Goal: Consume media (video, audio)

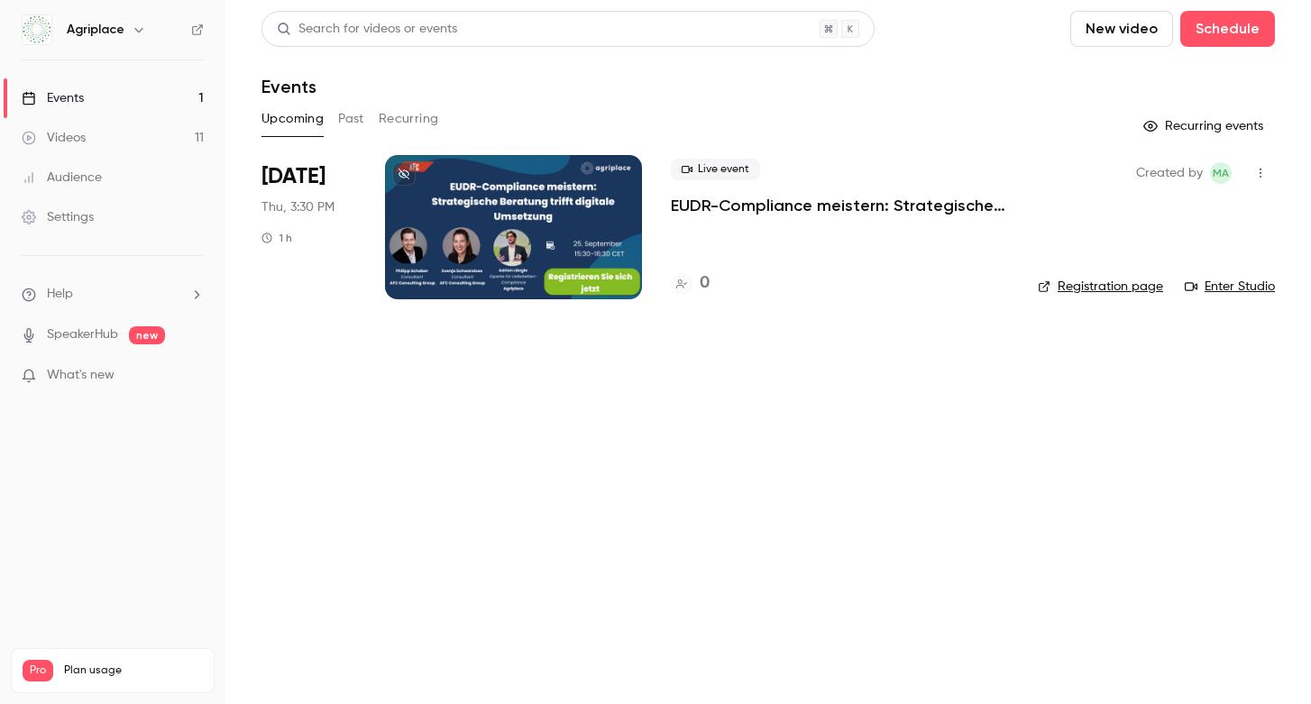
click at [134, 136] on link "Videos 11" at bounding box center [112, 138] width 225 height 40
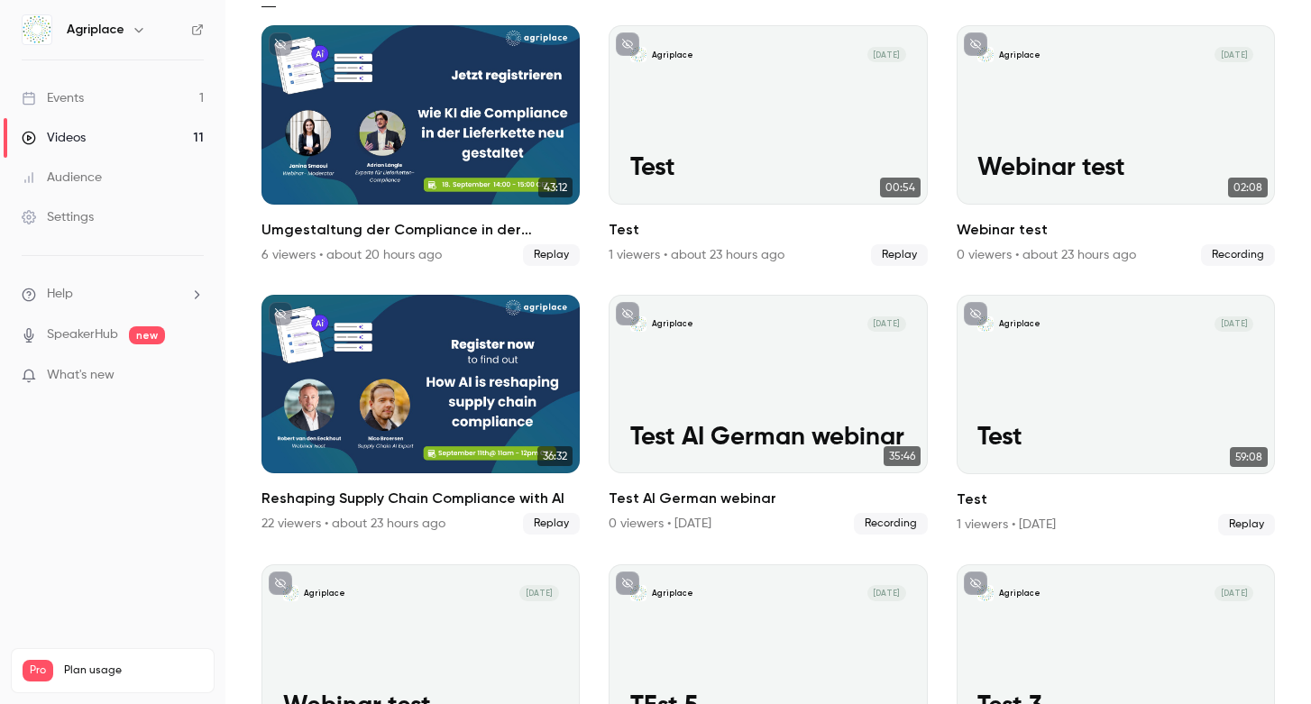
scroll to position [129, 0]
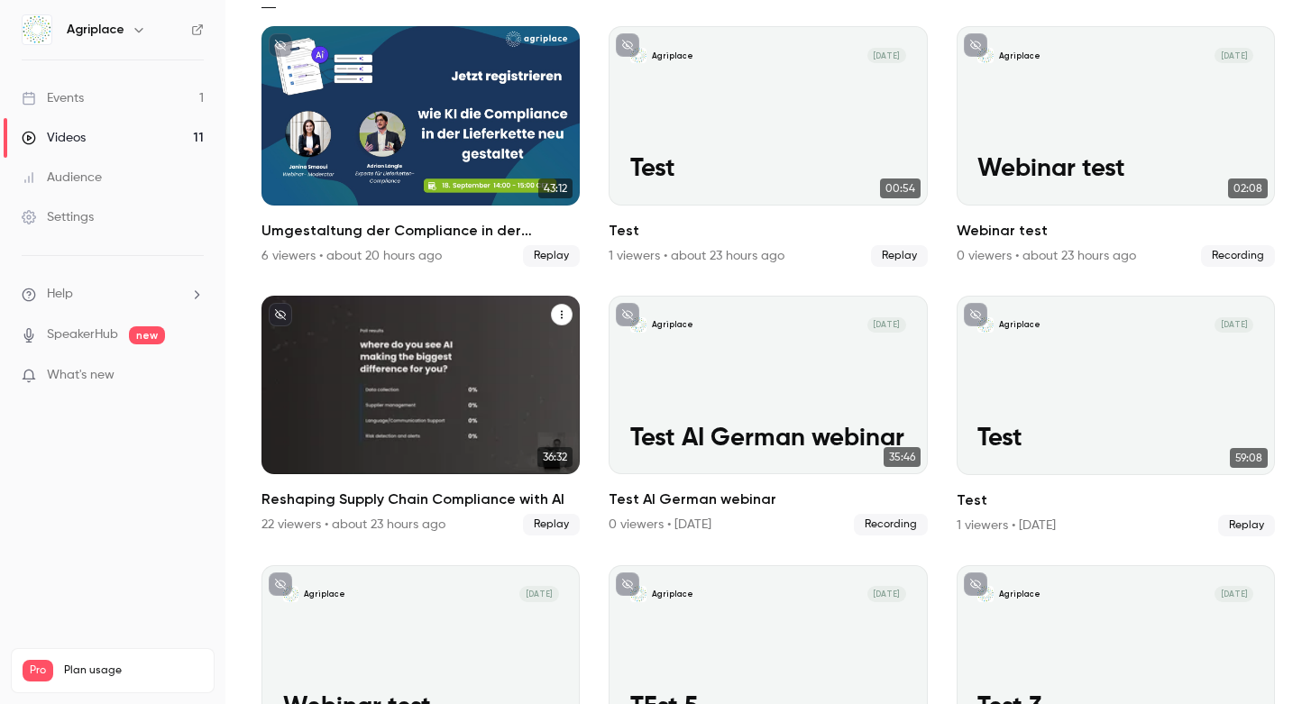
click at [321, 502] on h2 "Reshaping Supply Chain Compliance with AI" at bounding box center [420, 500] width 318 height 22
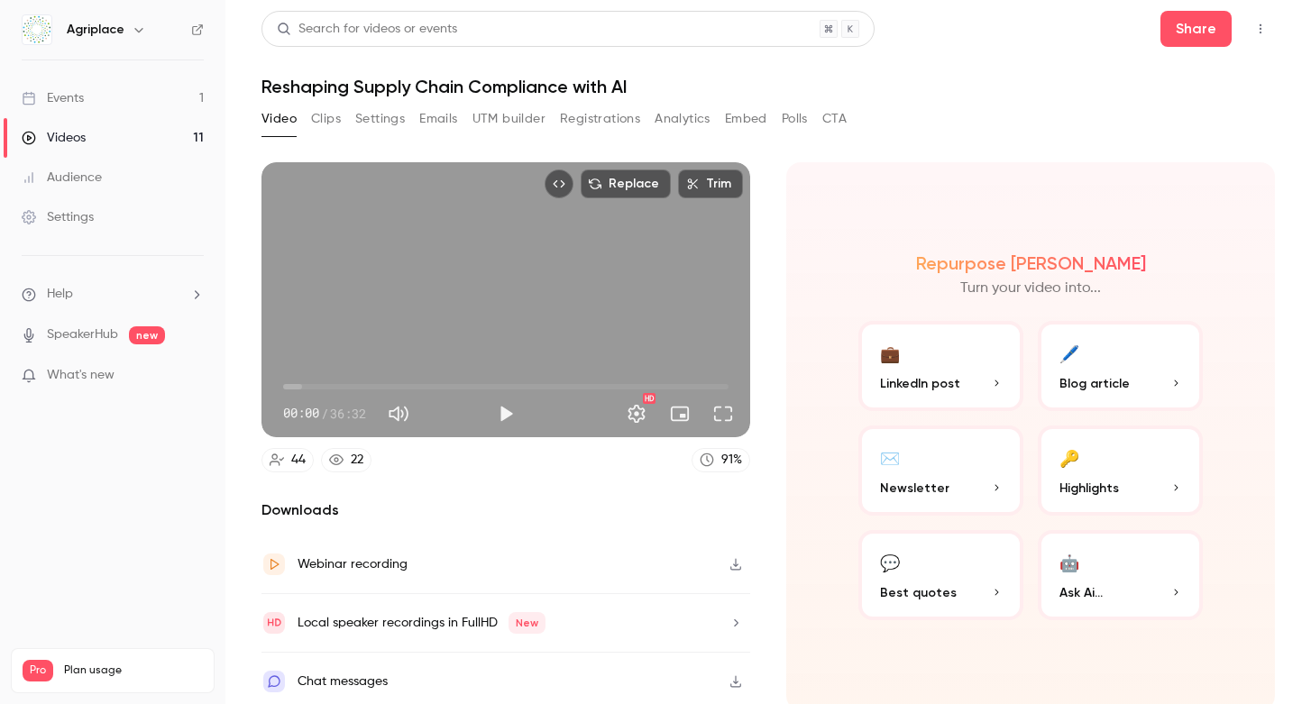
click at [297, 465] on div "44" at bounding box center [298, 460] width 14 height 19
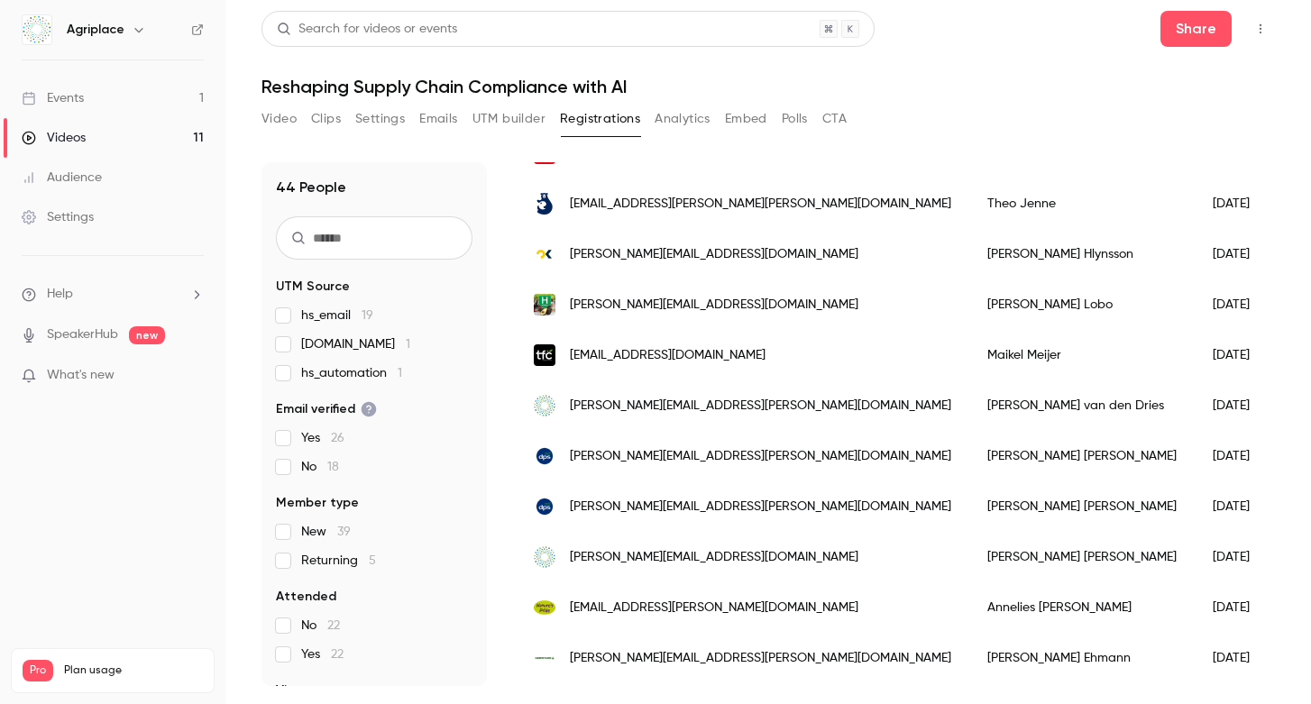
scroll to position [1854, 0]
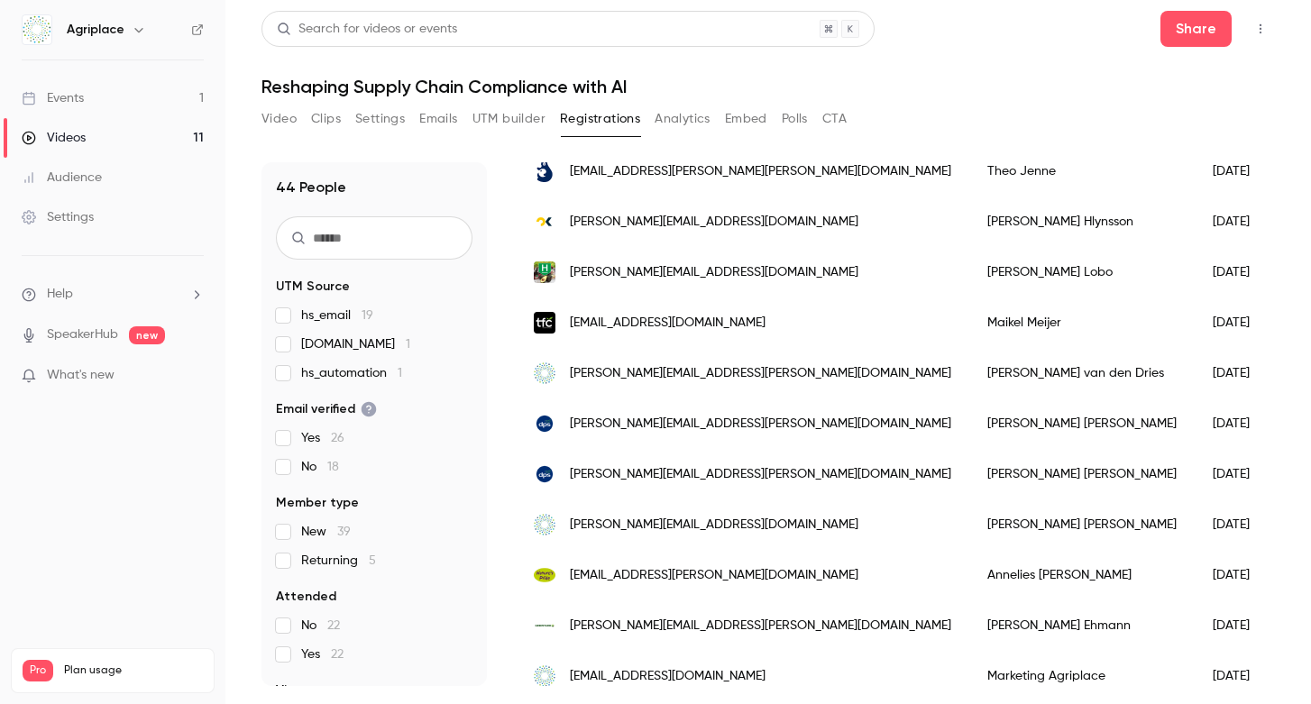
click at [691, 123] on button "Analytics" at bounding box center [682, 119] width 56 height 29
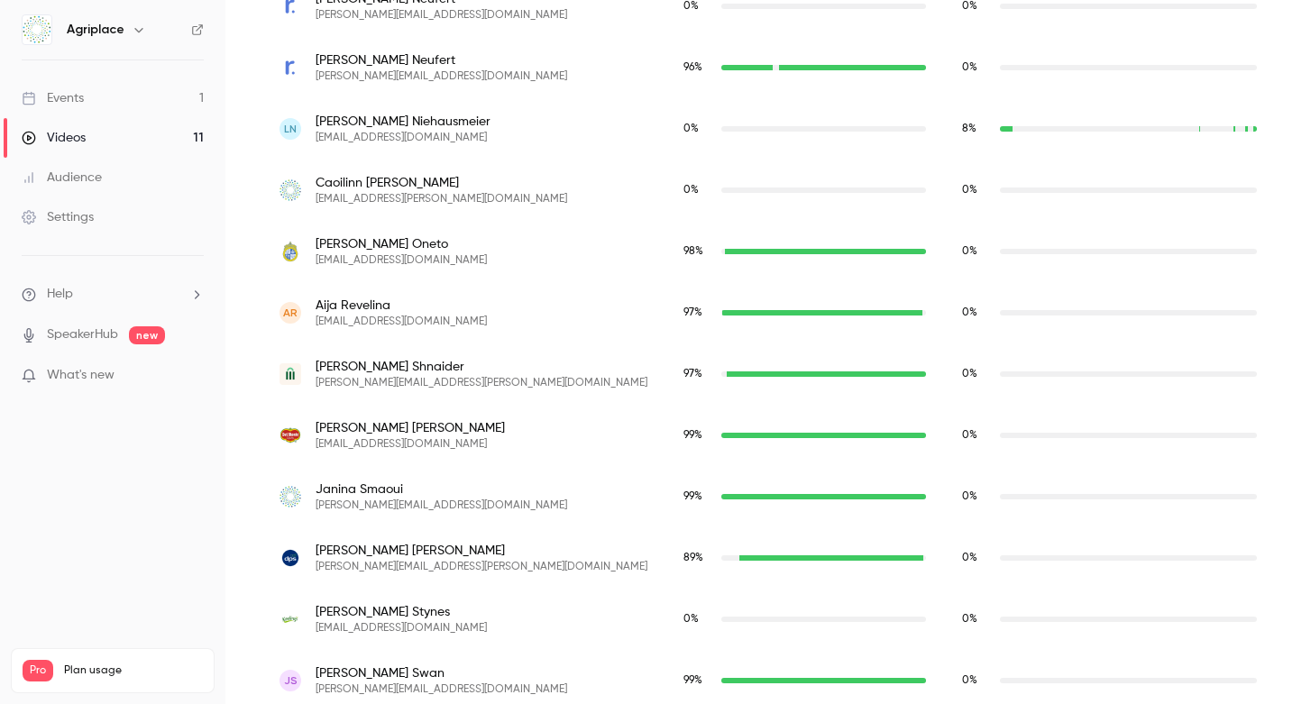
scroll to position [2362, 0]
click at [128, 102] on link "Events 1" at bounding box center [112, 98] width 225 height 40
